Goal: Information Seeking & Learning: Find specific fact

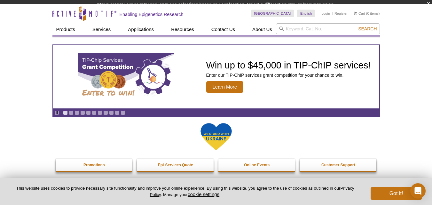
click at [311, 36] on div "Pause Go to slide 1 Go to slide 2 Go to slide 3 Go to slide 4 Go to slide 5 Go …" at bounding box center [216, 76] width 328 height 80
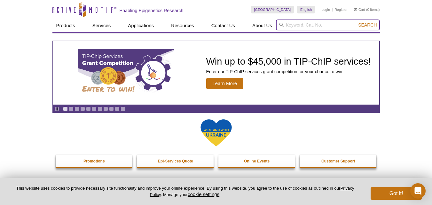
click at [315, 24] on input "search" at bounding box center [328, 25] width 104 height 11
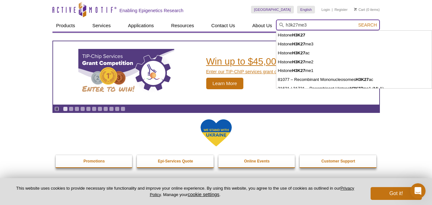
type input "h3k27me3"
click at [356, 22] on button "Search" at bounding box center [367, 25] width 22 height 6
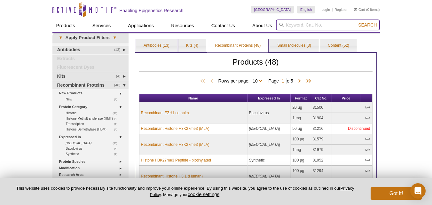
click at [300, 25] on input "search" at bounding box center [328, 25] width 104 height 11
paste input "Histone H3K27me3 Polyclonal Antibody rabbit, 100ul"
type input "Histone H3K27me3 Polyclonal Antibody rabbit, 100ul"
click at [356, 22] on button "Search" at bounding box center [367, 25] width 22 height 6
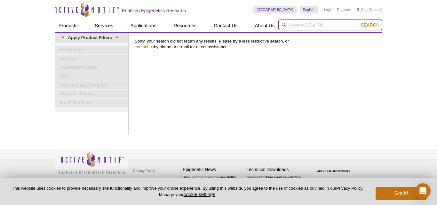
click at [307, 25] on input "search" at bounding box center [330, 25] width 104 height 11
paste input "Histone H3K27me3 Polyclonal Antibody rabbit, 100ul"
type input "Histone H3K27me3 Polyclonal Antibody rabbit"
click at [359, 22] on button "Search" at bounding box center [370, 25] width 22 height 6
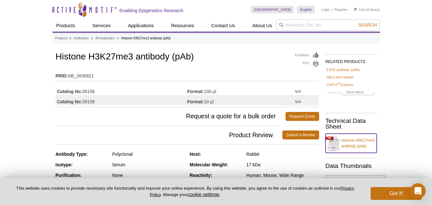
click at [349, 146] on link "Histone H3K27me3 antibody (pAb)" at bounding box center [351, 143] width 51 height 19
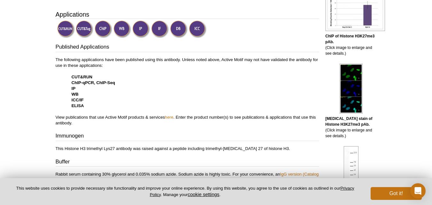
scroll to position [192, 0]
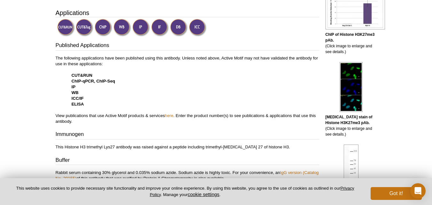
click at [195, 28] on img at bounding box center [198, 28] width 18 height 18
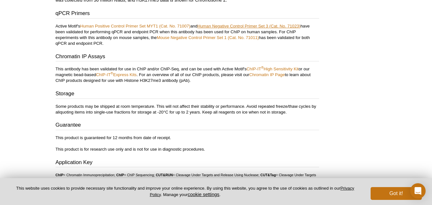
scroll to position [1677, 0]
